Goal: Task Accomplishment & Management: Manage account settings

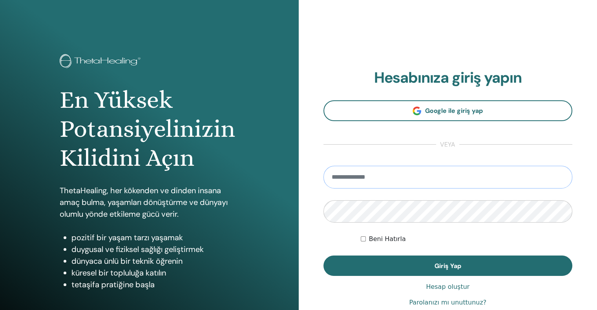
type input "**********"
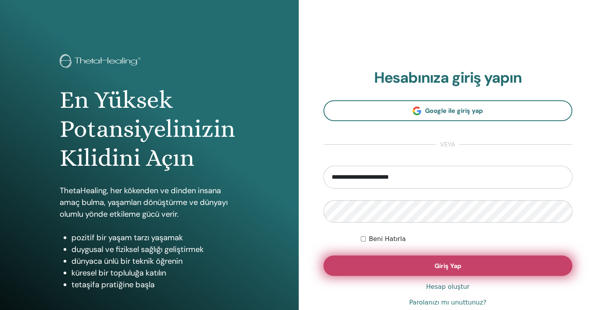
click at [434, 269] on span "Giriş Yap" at bounding box center [447, 266] width 27 height 8
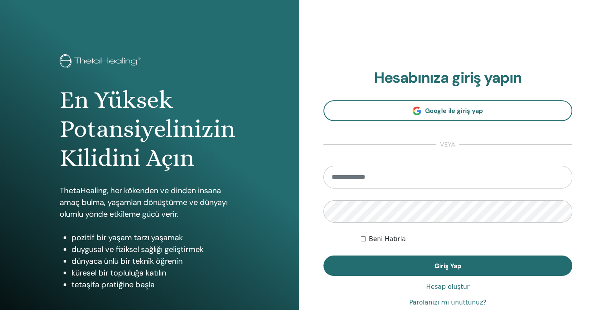
click at [398, 172] on input "email" at bounding box center [447, 177] width 249 height 23
type input "**********"
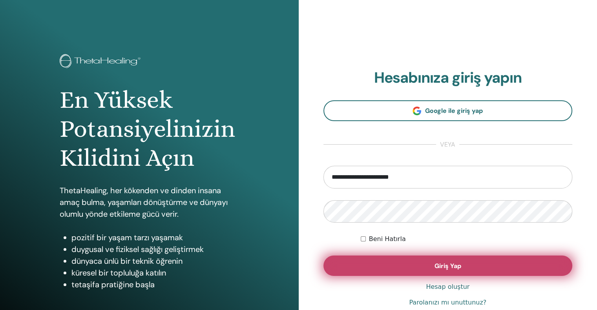
click at [420, 265] on button "Giriş Yap" at bounding box center [447, 266] width 249 height 20
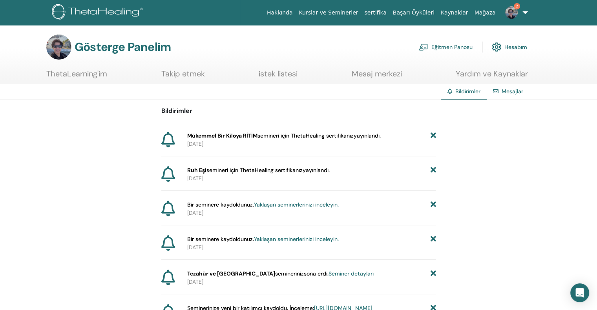
click at [513, 13] on img at bounding box center [511, 12] width 13 height 13
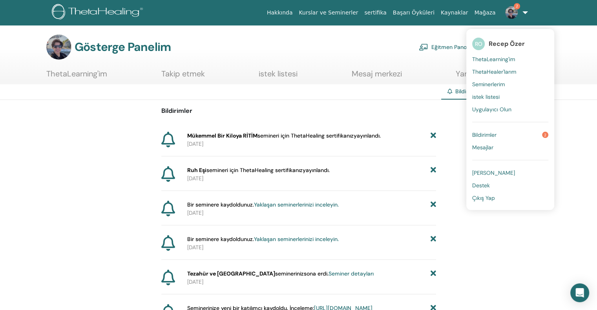
click at [488, 135] on font "Bildirimler" at bounding box center [484, 134] width 24 height 7
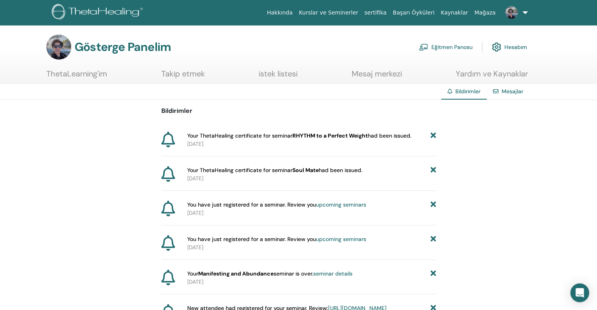
click at [515, 94] on link "Mesajlar" at bounding box center [512, 91] width 22 height 7
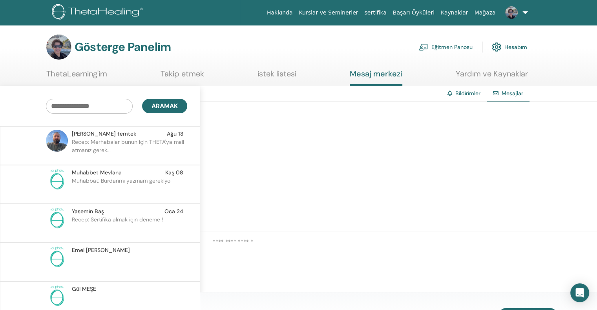
click at [96, 106] on input "text" at bounding box center [89, 106] width 87 height 15
type input "**********"
click at [451, 47] on font "Eğitmen Panosu" at bounding box center [451, 47] width 41 height 7
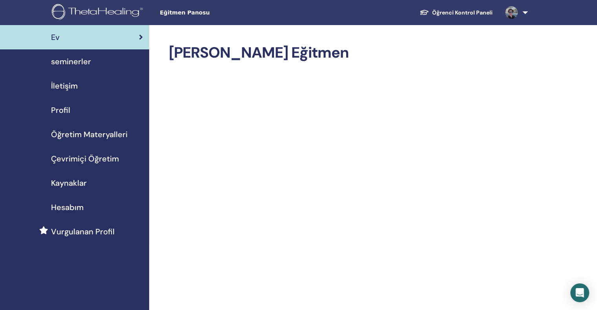
click at [67, 202] on span "Hesabım" at bounding box center [67, 208] width 33 height 12
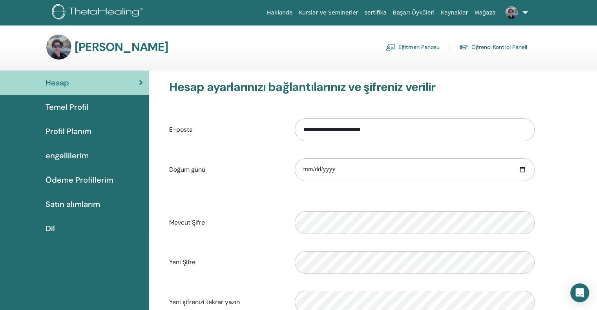
click at [511, 13] on img at bounding box center [511, 12] width 13 height 13
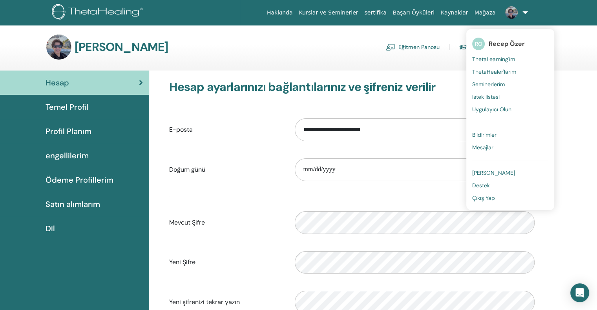
click at [492, 111] on font "Uygulayıcı Olun" at bounding box center [491, 109] width 39 height 7
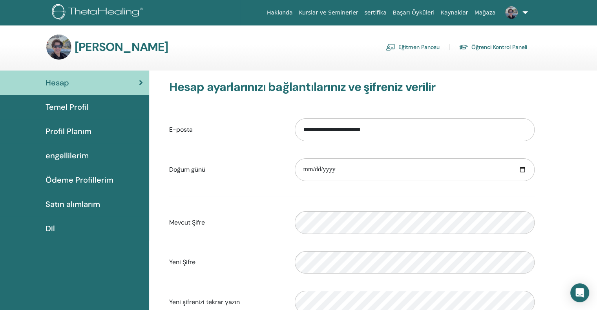
click at [419, 42] on link "Eğitmen Panosu" at bounding box center [413, 47] width 54 height 13
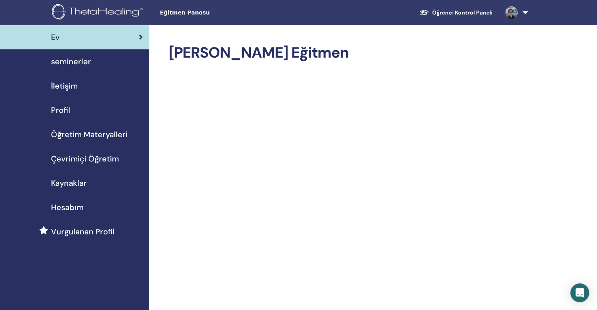
click at [84, 113] on div "Profil" at bounding box center [74, 110] width 137 height 12
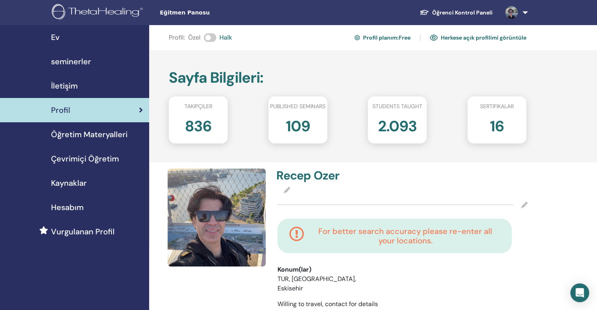
click at [393, 36] on link "Profil planım : Free" at bounding box center [382, 37] width 56 height 13
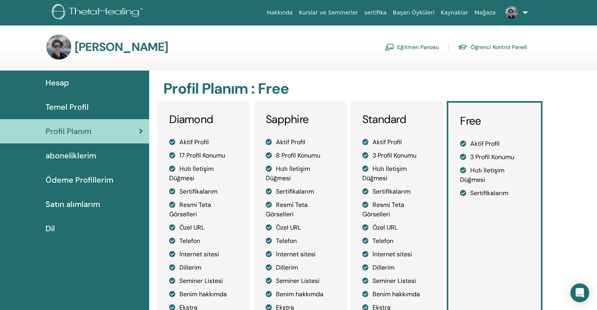
click at [225, 118] on h3 "Diamond" at bounding box center [203, 119] width 69 height 13
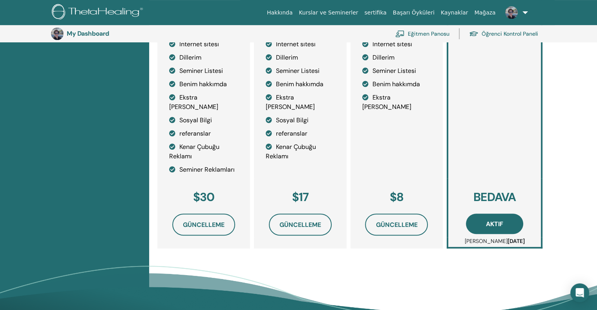
scroll to position [292, 0]
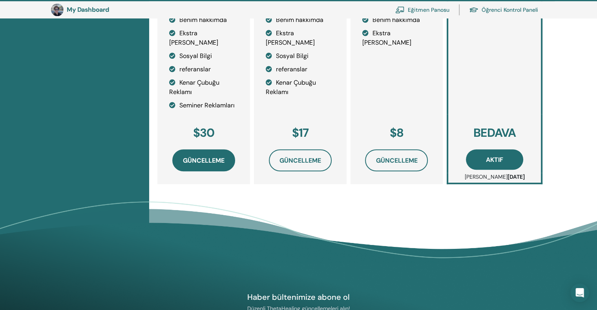
click at [211, 157] on span "Güncelleme" at bounding box center [204, 161] width 42 height 8
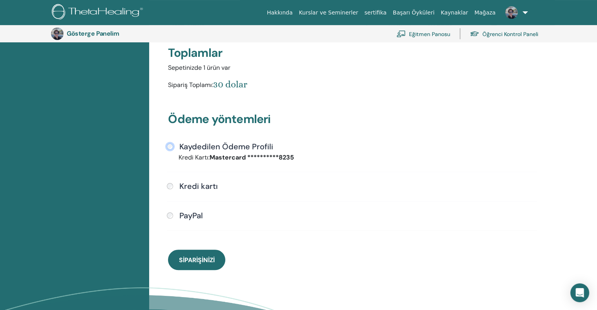
scroll to position [174, 0]
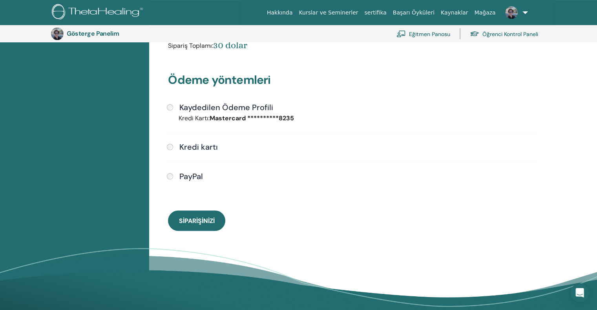
click at [207, 224] on button "Siparişinizi" at bounding box center [196, 221] width 57 height 20
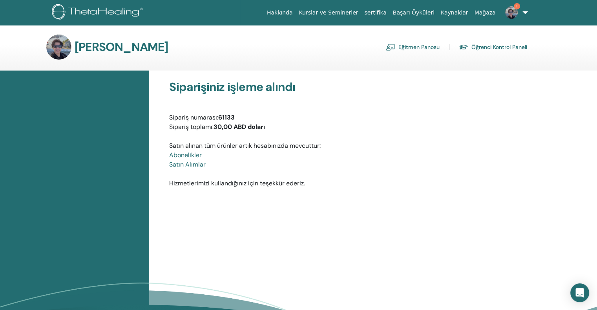
click at [421, 46] on font "Eğitmen Panosu" at bounding box center [418, 47] width 41 height 7
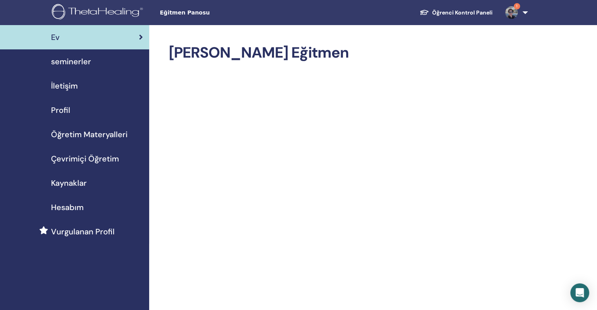
click at [510, 13] on img at bounding box center [511, 12] width 13 height 13
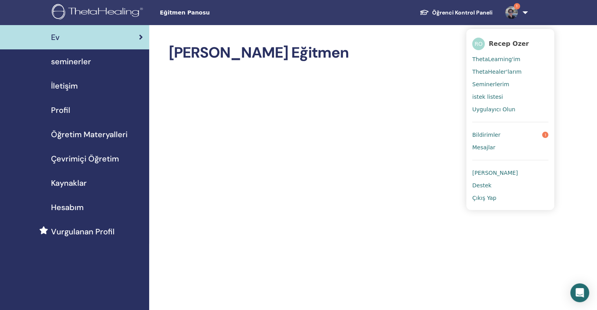
click at [64, 109] on span "Profil" at bounding box center [60, 110] width 19 height 12
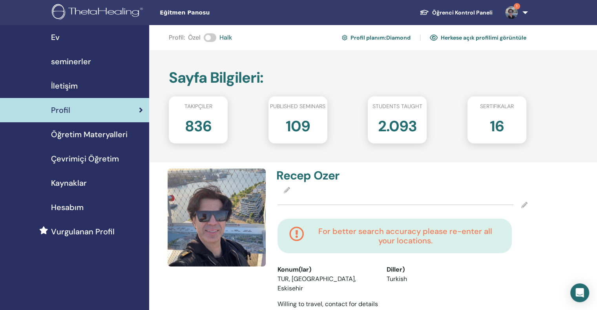
click at [376, 38] on link "Profil planım : Diamond" at bounding box center [376, 37] width 69 height 13
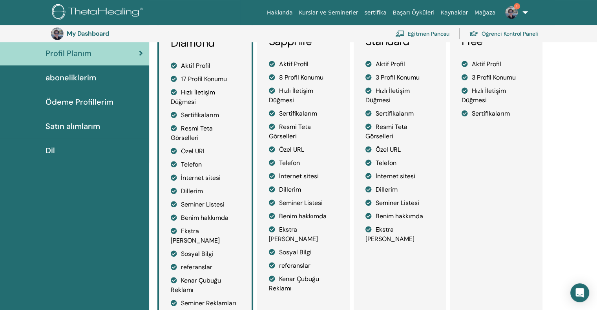
scroll to position [96, 0]
click at [511, 14] on img at bounding box center [511, 12] width 13 height 13
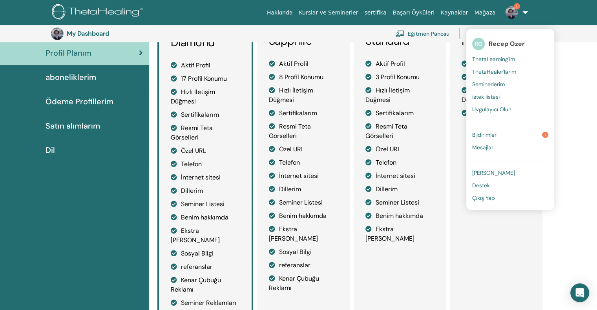
click at [108, 194] on div "Hesap Temel Profil Profil Planım aboneliklerim Ödeme Profillerim Satın alımlarım" at bounding box center [74, 242] width 149 height 500
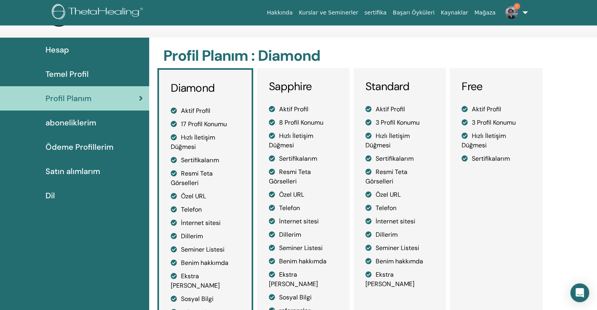
scroll to position [0, 0]
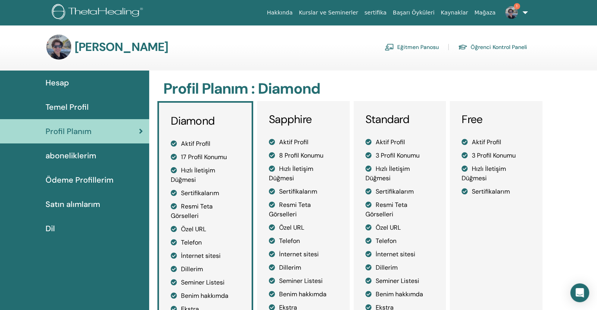
click at [515, 10] on img at bounding box center [511, 12] width 13 height 13
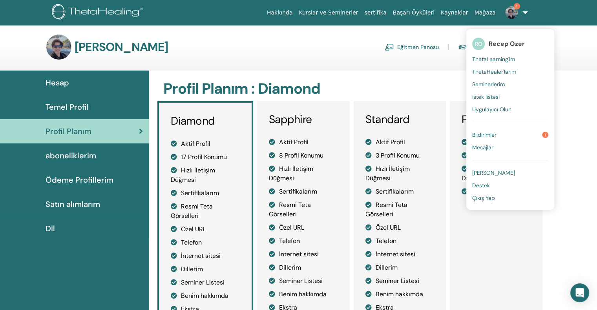
click at [495, 171] on span "[PERSON_NAME]" at bounding box center [493, 172] width 43 height 7
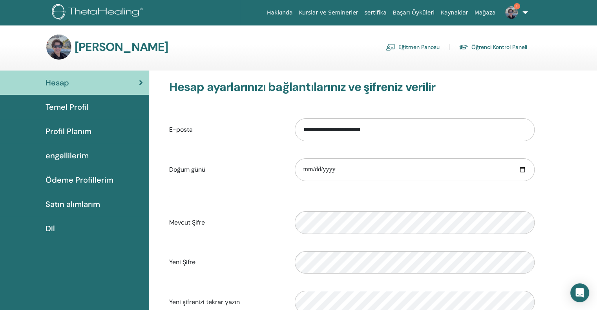
click at [70, 108] on font "Temel Profil" at bounding box center [67, 107] width 43 height 10
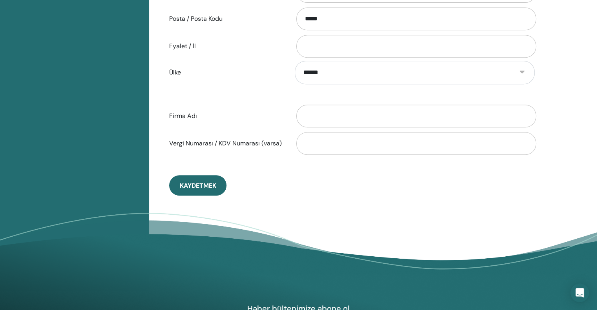
scroll to position [370, 0]
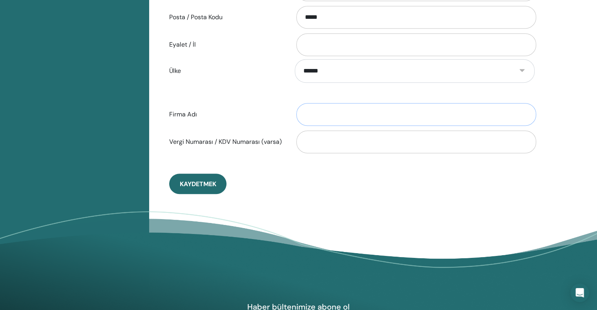
click at [322, 117] on input "Firma Adı" at bounding box center [416, 114] width 240 height 23
type input "**********"
type input "*********"
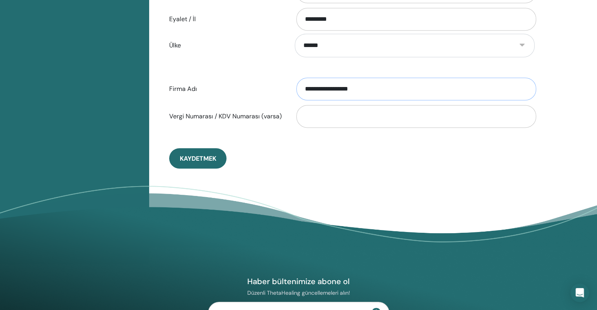
scroll to position [410, 0]
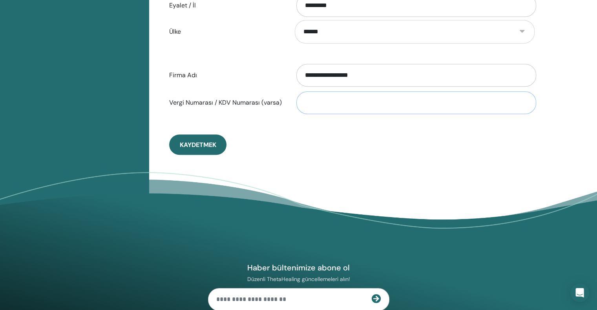
click at [309, 104] on input "Vergi Numarası / KDV Numarası (varsa)" at bounding box center [416, 102] width 240 height 23
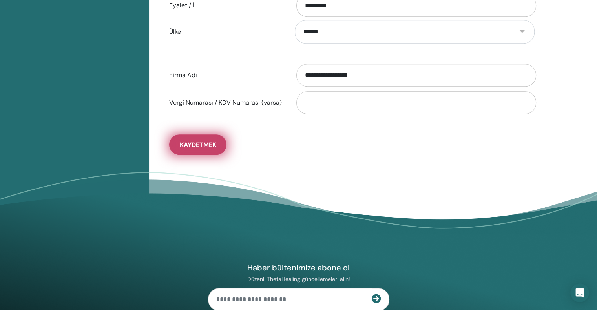
click at [209, 144] on span "Kaydetmek" at bounding box center [198, 145] width 36 height 8
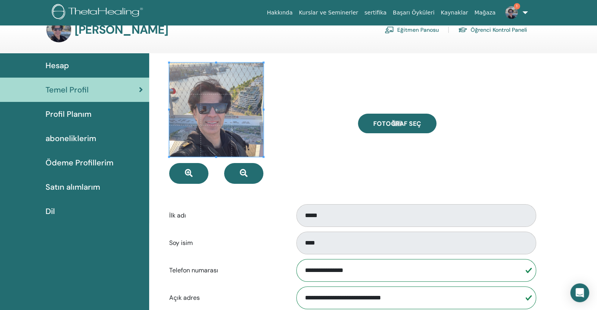
scroll to position [0, 0]
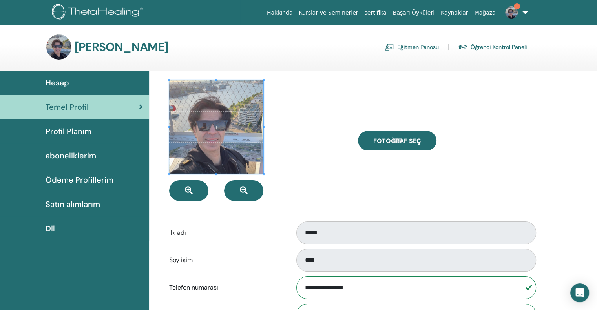
click at [72, 131] on span "Profil Planım" at bounding box center [69, 132] width 46 height 12
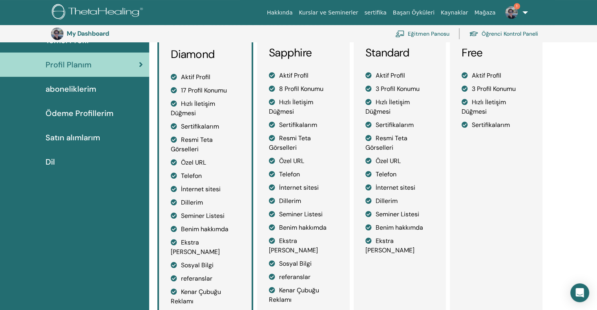
scroll to position [96, 0]
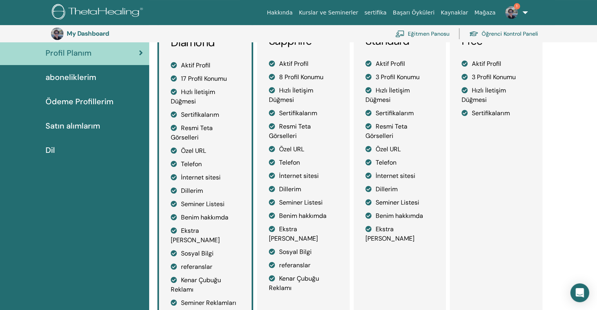
click at [67, 78] on span "aboneliklerim" at bounding box center [71, 77] width 51 height 12
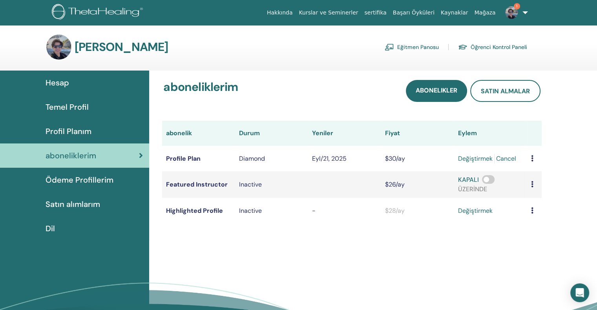
click at [76, 182] on span "Ödeme Profillerim" at bounding box center [80, 180] width 68 height 12
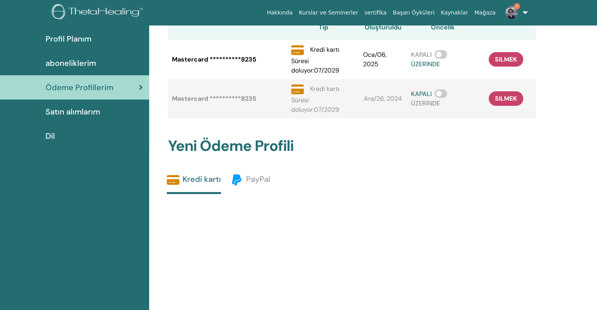
scroll to position [96, 0]
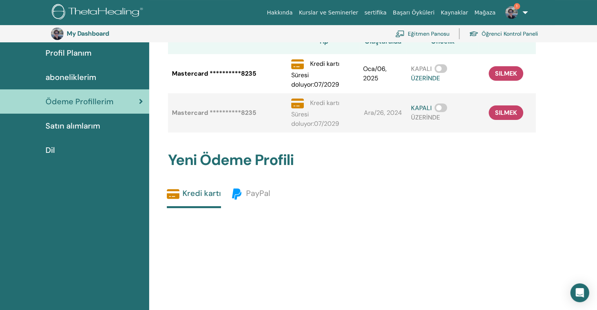
click at [77, 128] on span "Satın alımlarım" at bounding box center [73, 126] width 55 height 12
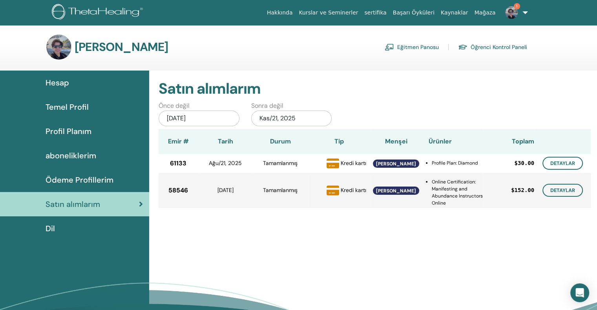
click at [64, 226] on div "Dil" at bounding box center [74, 229] width 137 height 12
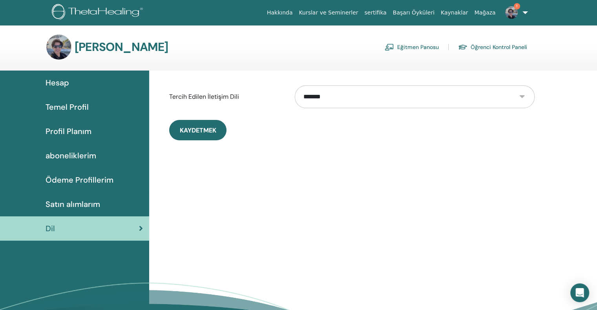
click at [74, 127] on span "Profil Planım" at bounding box center [69, 132] width 46 height 12
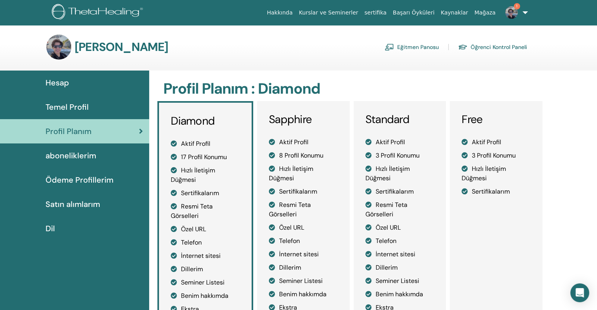
click at [514, 9] on img at bounding box center [511, 12] width 13 height 13
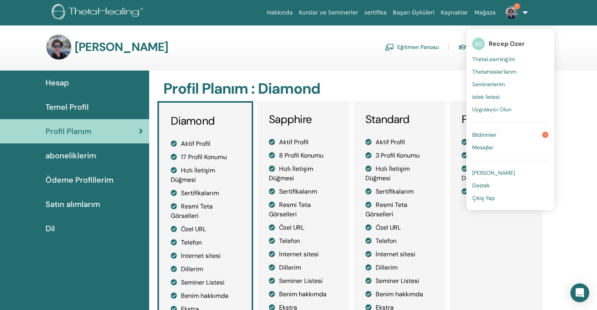
click at [288, 37] on div "Teta Hesabım Eğitmen Panosu Öğrenci Kontrol Paneli" at bounding box center [286, 47] width 481 height 25
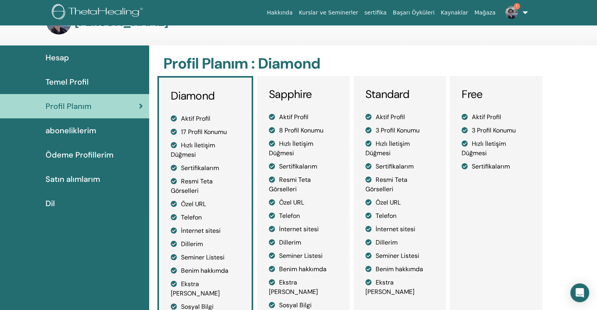
scroll to position [39, 0]
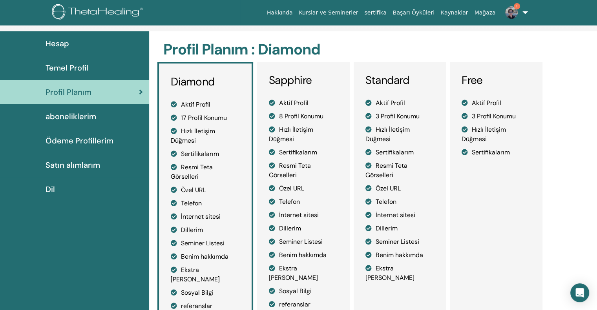
click at [62, 46] on span "Hesap" at bounding box center [58, 44] width 24 height 12
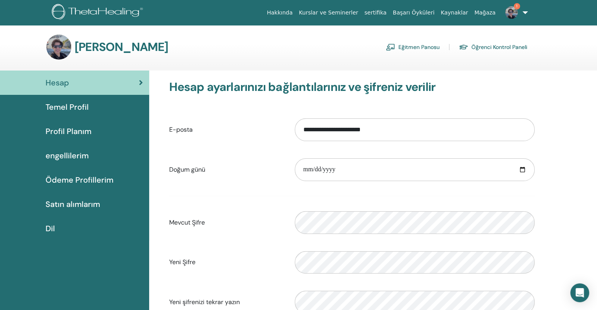
click at [72, 106] on font "Temel Profil" at bounding box center [67, 107] width 43 height 10
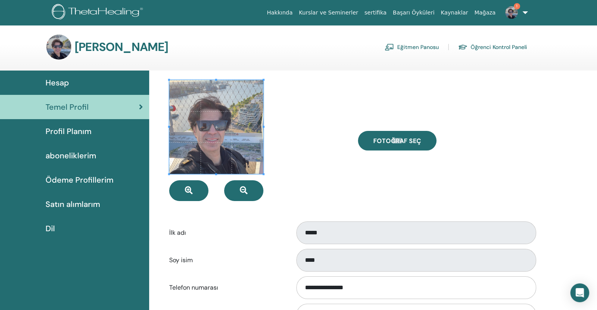
click at [476, 179] on div "Fotoğraf seç" at bounding box center [446, 140] width 188 height 121
click at [82, 133] on span "Profil Planım" at bounding box center [69, 132] width 46 height 12
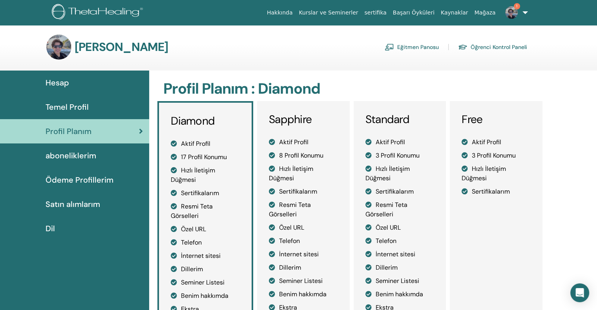
click at [422, 45] on link "Eğitmen Panosu" at bounding box center [411, 47] width 54 height 13
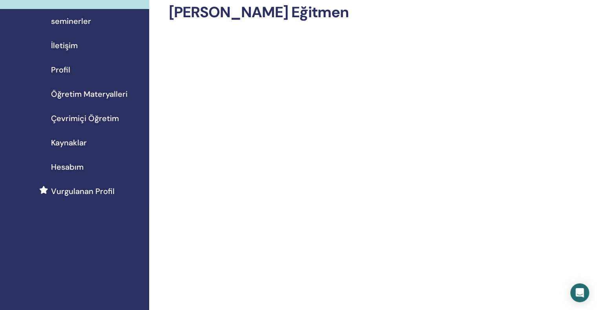
scroll to position [39, 0]
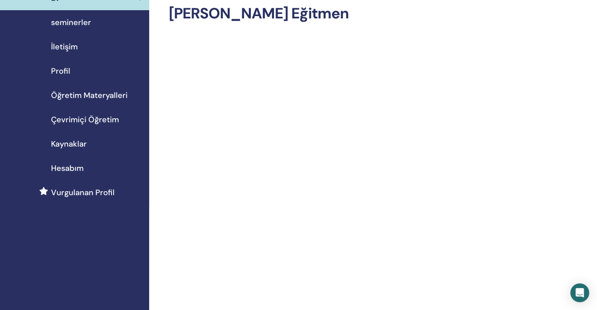
click at [69, 73] on span "Profil" at bounding box center [60, 71] width 19 height 12
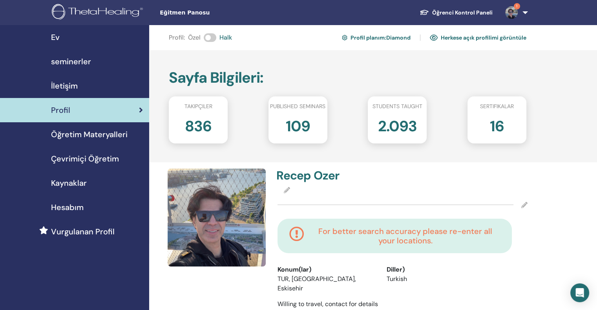
scroll to position [39, 0]
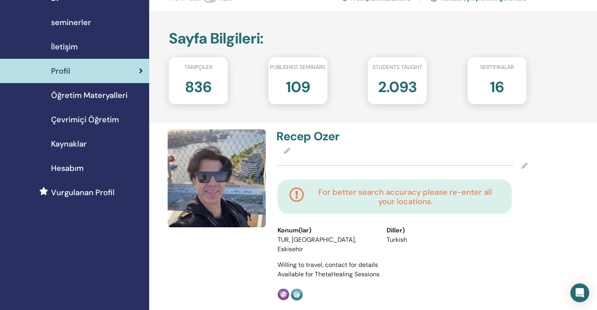
click at [522, 167] on icon at bounding box center [524, 166] width 6 height 6
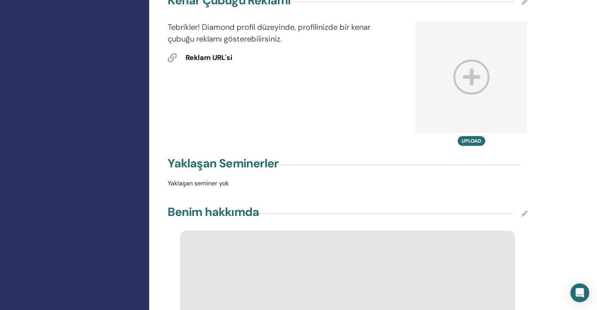
scroll to position [471, 0]
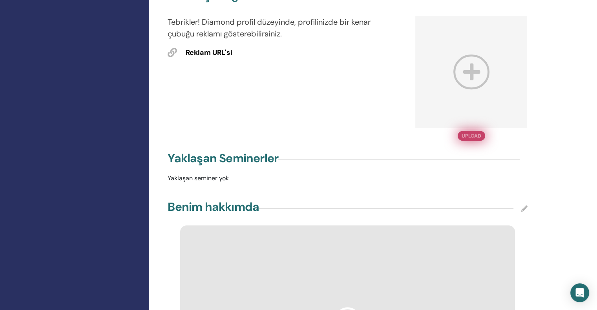
click at [472, 131] on button "Upload" at bounding box center [470, 136] width 27 height 10
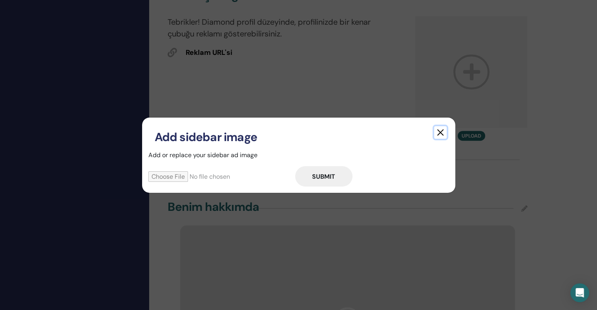
click at [441, 137] on button "button" at bounding box center [440, 132] width 13 height 13
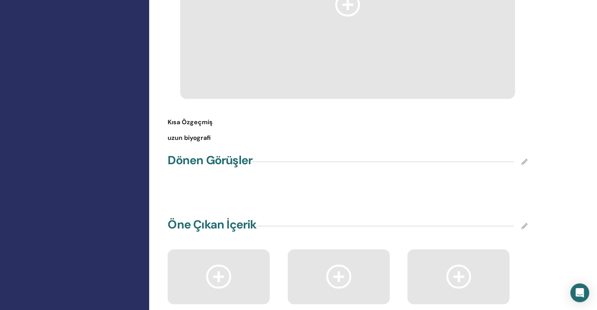
scroll to position [778, 0]
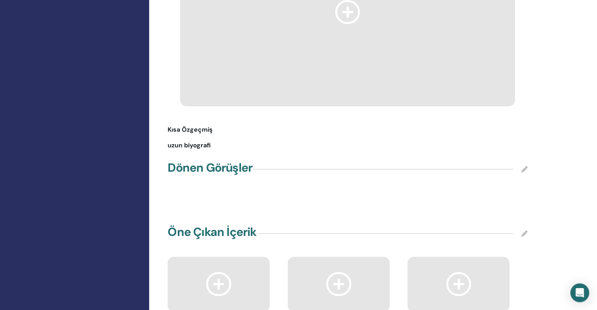
click at [221, 276] on icon at bounding box center [218, 284] width 25 height 24
click at [218, 273] on icon at bounding box center [218, 284] width 25 height 24
click at [522, 231] on icon at bounding box center [524, 234] width 6 height 6
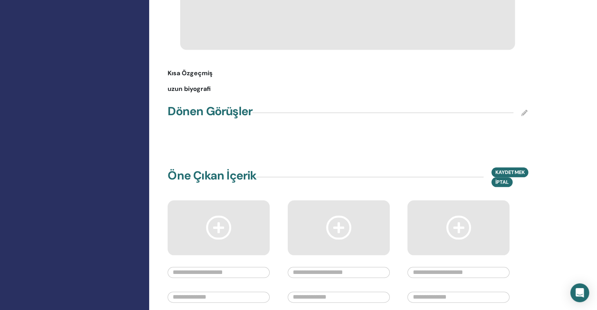
scroll to position [896, 0]
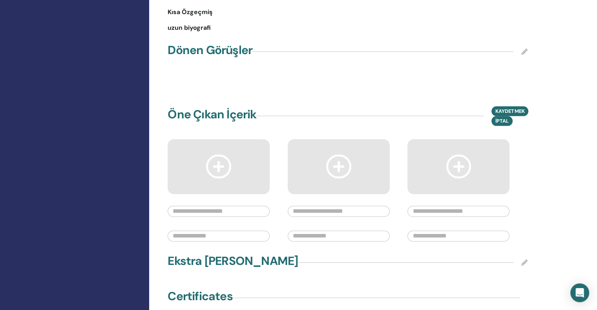
click at [204, 206] on input "text" at bounding box center [218, 211] width 102 height 11
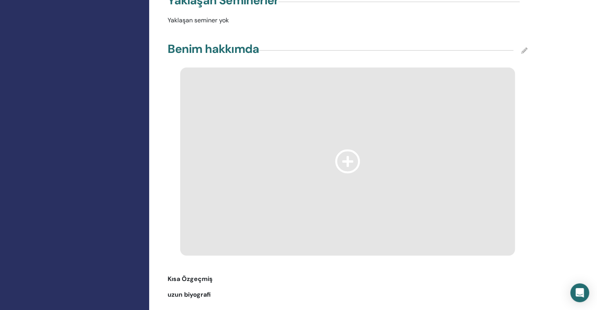
scroll to position [582, 0]
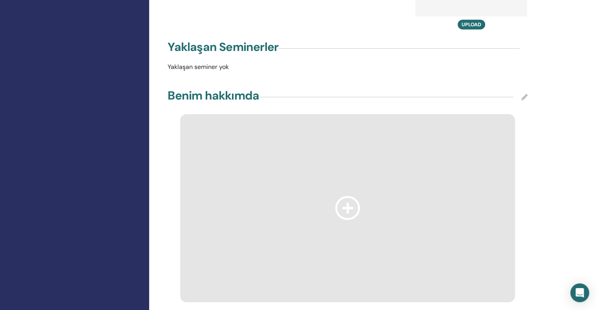
click at [351, 197] on icon at bounding box center [347, 208] width 25 height 24
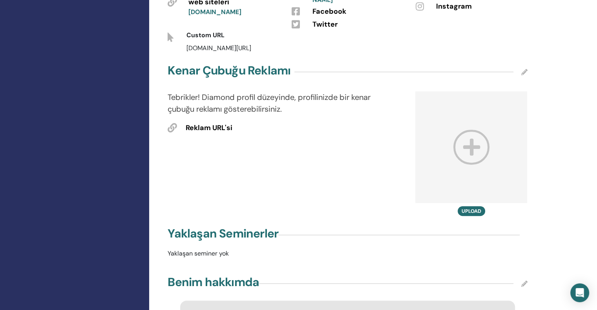
scroll to position [386, 0]
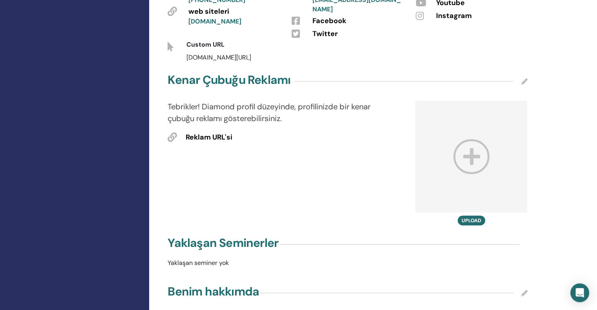
click at [277, 236] on h4 "Yaklaşan Seminerler" at bounding box center [222, 243] width 111 height 14
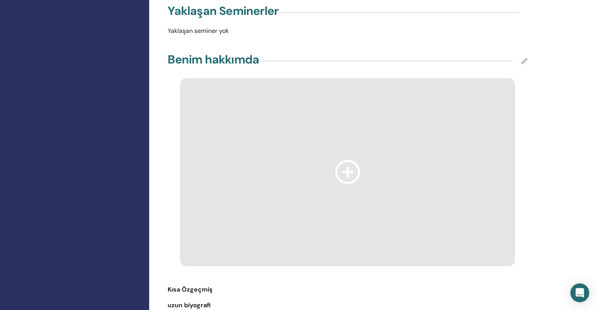
scroll to position [540, 0]
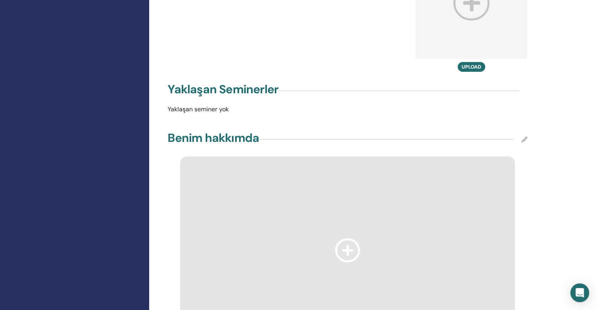
click at [191, 105] on p "Yaklaşan seminer yok" at bounding box center [347, 109] width 369 height 9
click at [168, 105] on p "Yaklaşan seminer yok" at bounding box center [347, 109] width 369 height 9
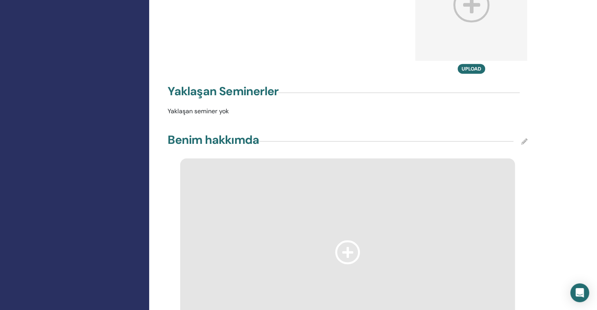
scroll to position [461, 0]
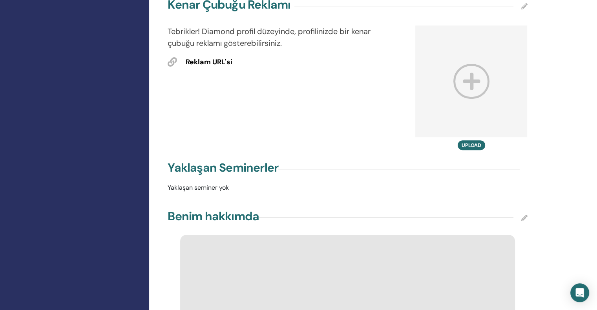
click at [292, 160] on div "Yaklaşan Seminerler" at bounding box center [347, 170] width 369 height 20
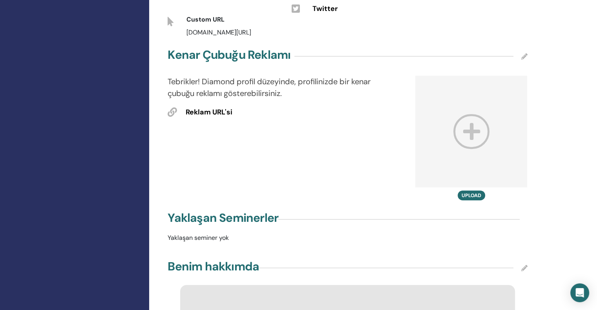
scroll to position [422, 0]
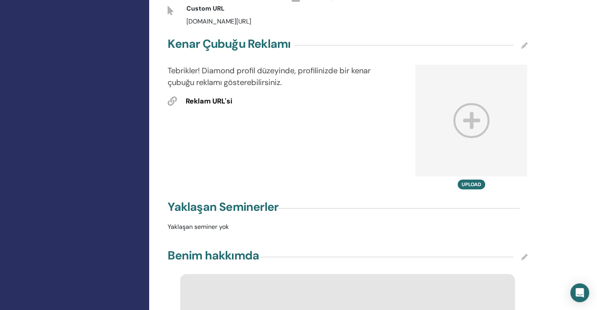
click at [237, 206] on div "Yaklaşan Seminerler" at bounding box center [347, 209] width 369 height 20
click at [237, 222] on p "Yaklaşan seminer yok" at bounding box center [347, 226] width 369 height 9
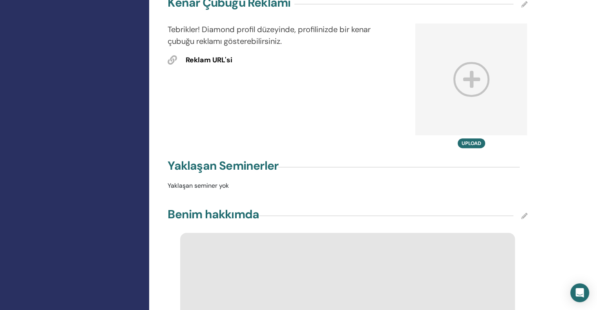
scroll to position [458, 0]
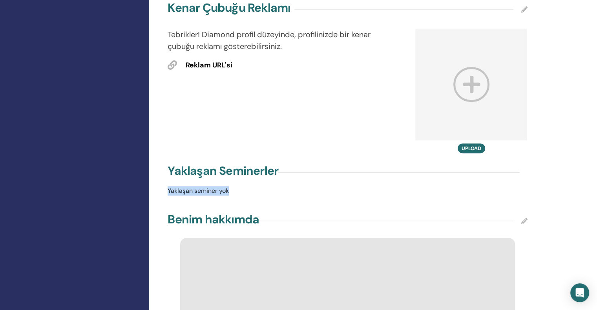
drag, startPoint x: 233, startPoint y: 178, endPoint x: 155, endPoint y: 180, distance: 78.5
click at [155, 180] on div "**********" at bounding box center [373, 293] width 448 height 1453
click at [524, 218] on icon at bounding box center [524, 221] width 6 height 6
click at [409, 164] on div "Yaklaşan Seminerler" at bounding box center [347, 173] width 369 height 20
click at [293, 213] on div "Benim hakkımda Kaydetmek İptal" at bounding box center [347, 221] width 360 height 20
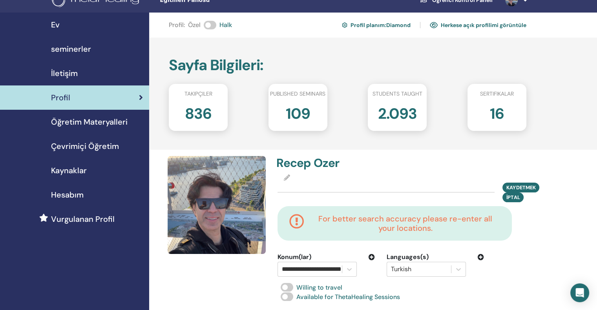
scroll to position [0, 0]
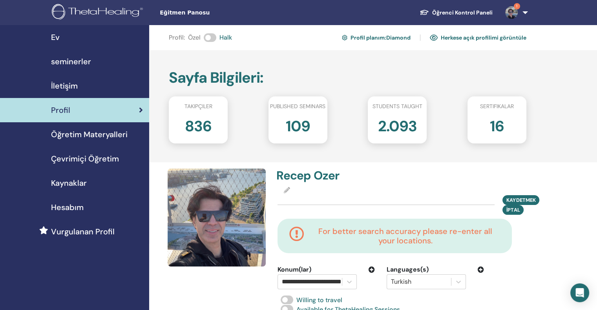
click at [490, 37] on link "Herkese açık profilimi görüntüle" at bounding box center [478, 37] width 96 height 13
